Goal: Check status: Check status

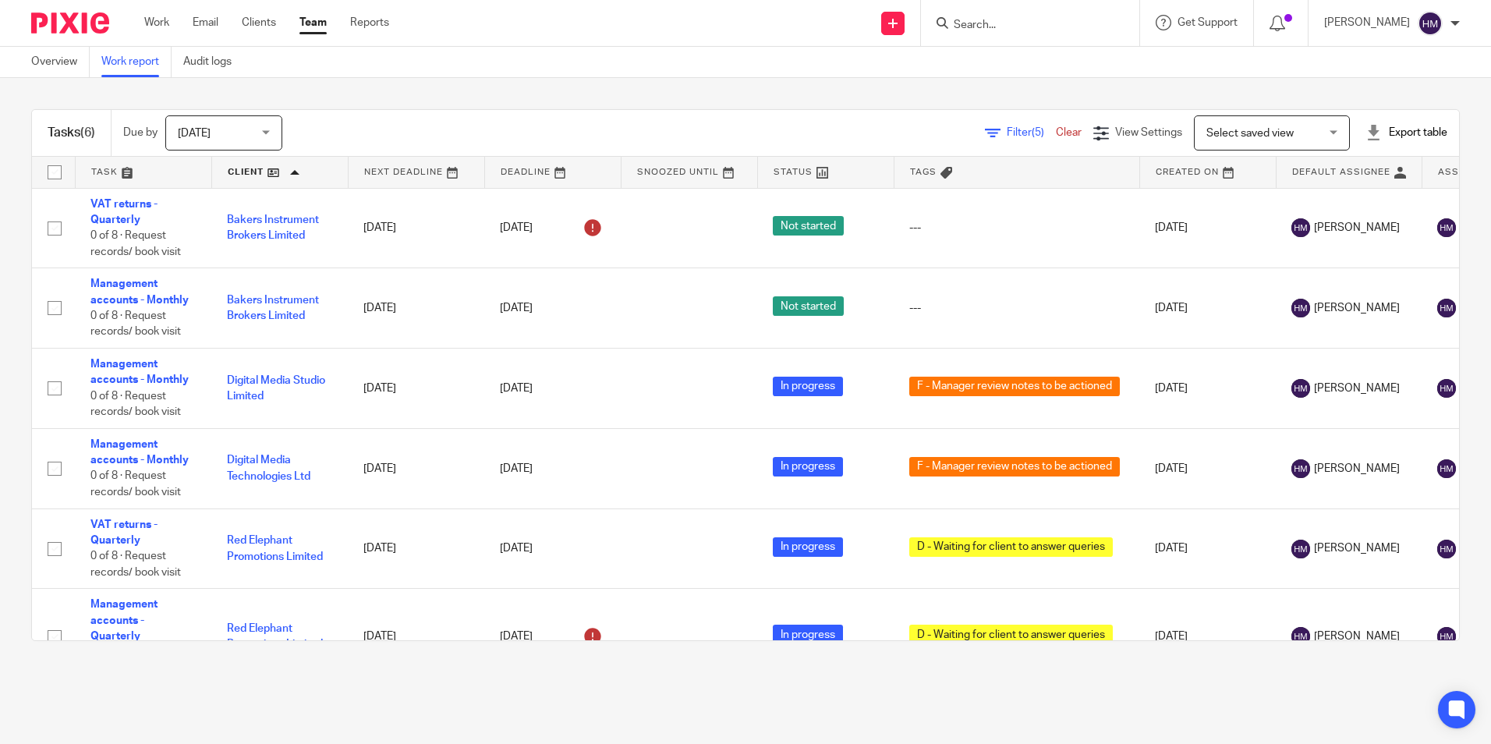
click at [1255, 125] on span "Select saved view" at bounding box center [1263, 132] width 114 height 33
click at [1249, 161] on span "Select saved view" at bounding box center [1223, 166] width 87 height 11
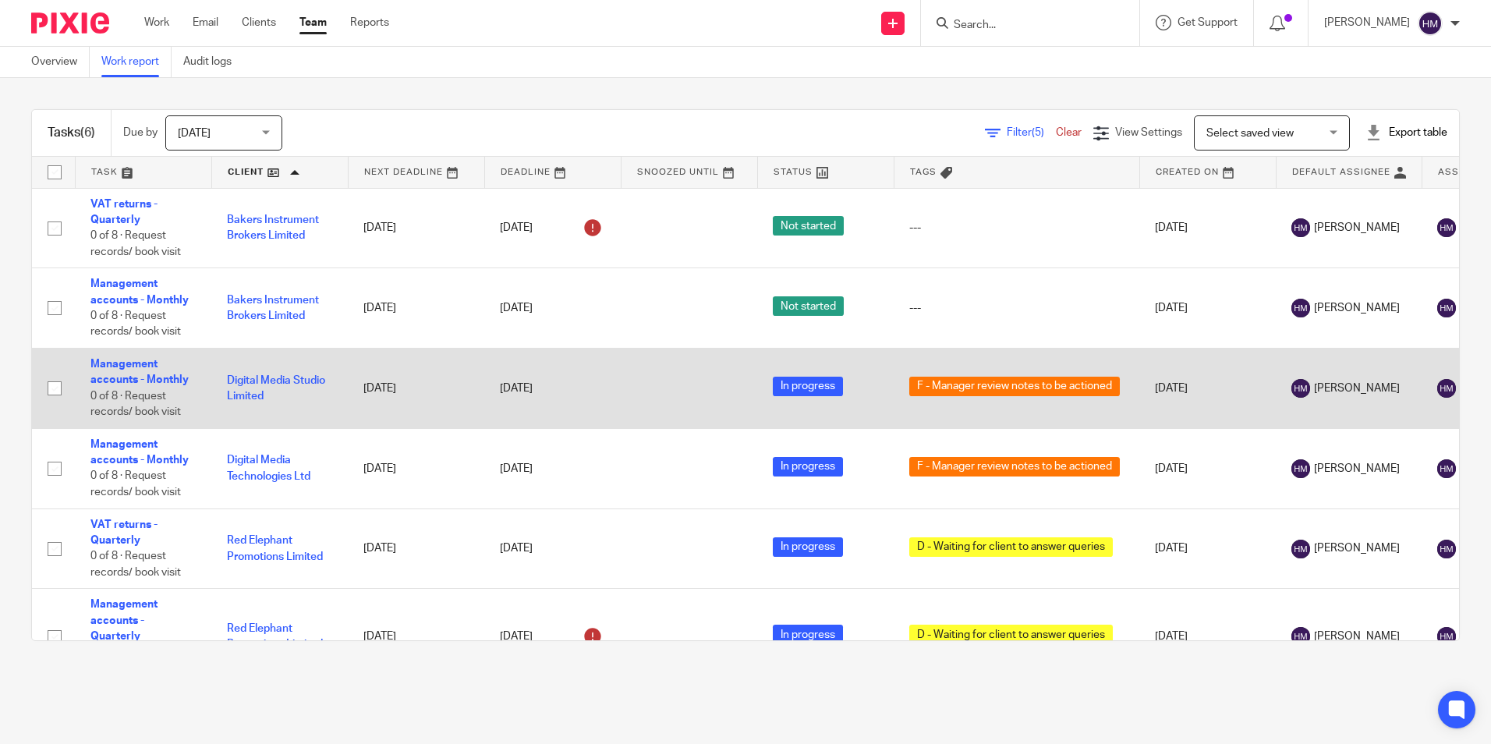
scroll to position [56, 0]
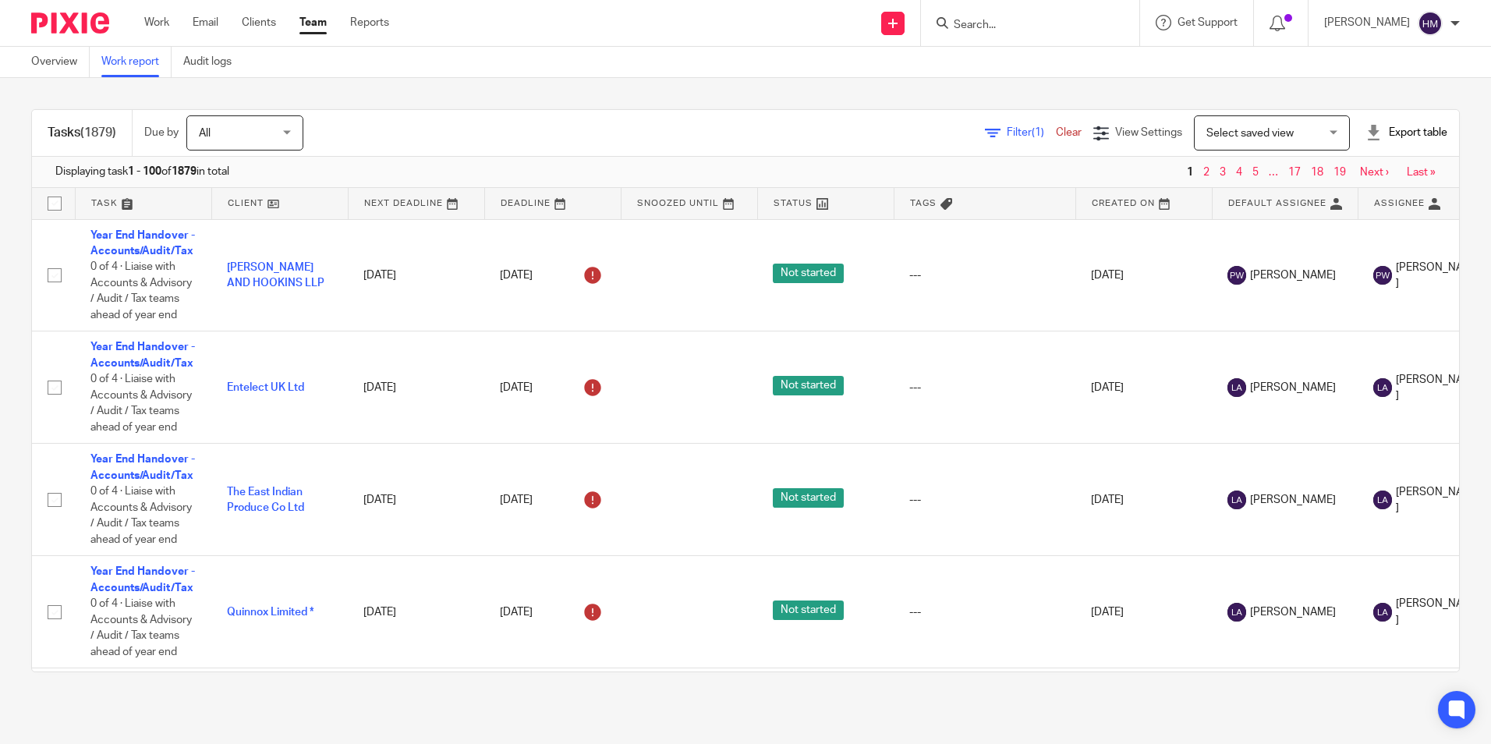
click at [1223, 133] on span "Select saved view" at bounding box center [1249, 133] width 87 height 11
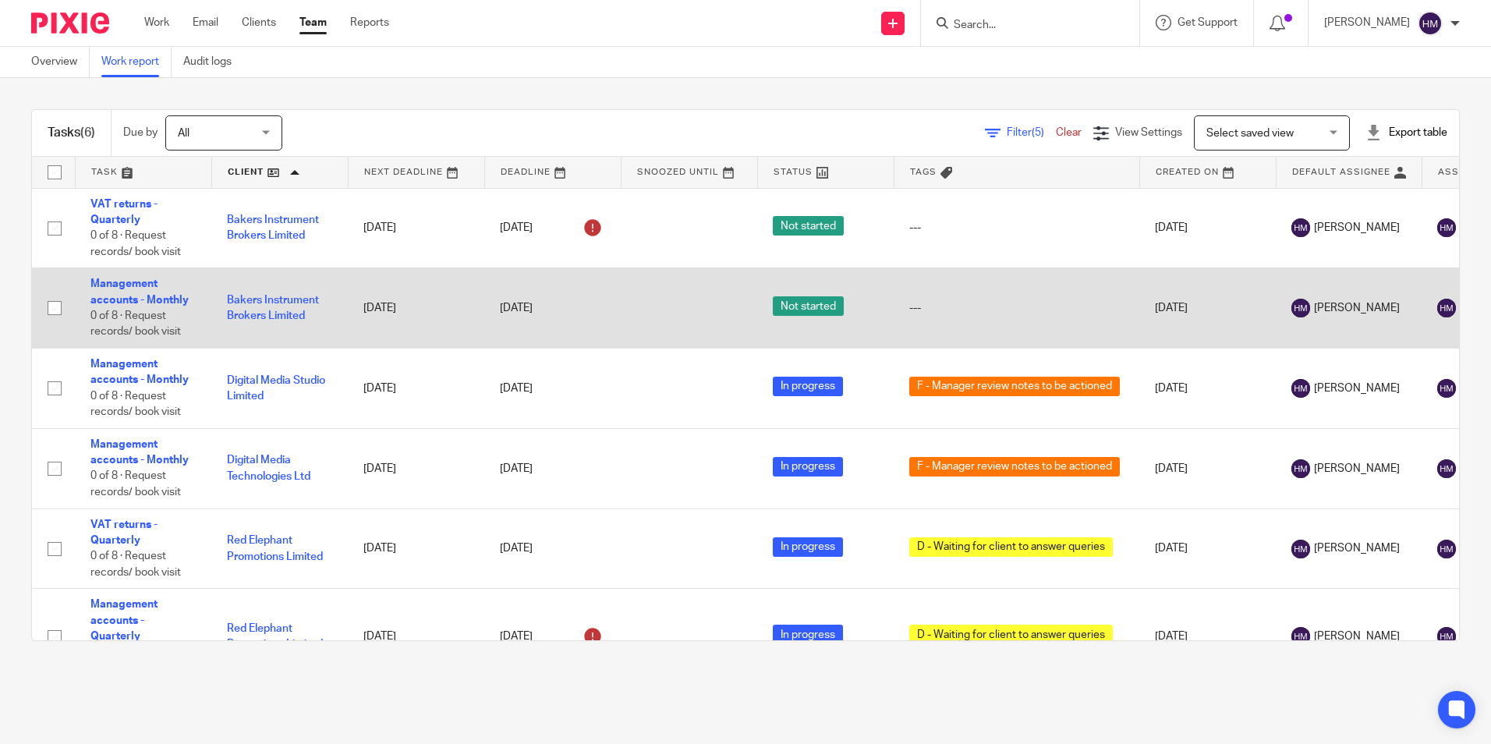
scroll to position [56, 0]
